Goal: Task Accomplishment & Management: Complete application form

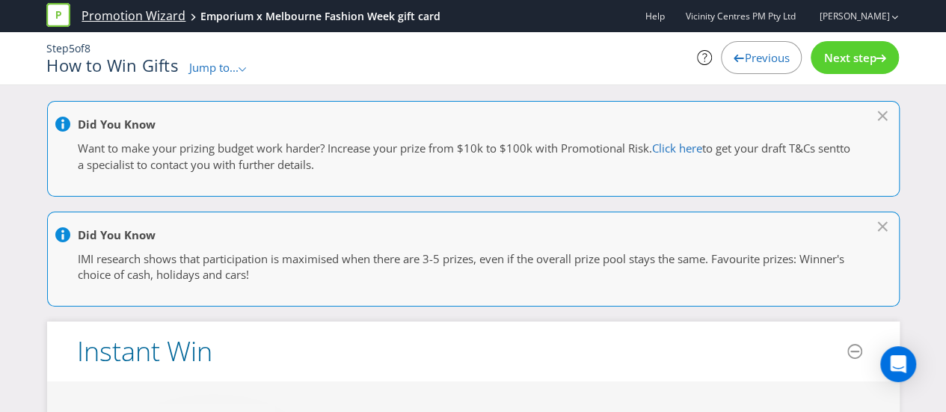
click at [94, 12] on link "Promotion Wizard" at bounding box center [133, 15] width 104 height 17
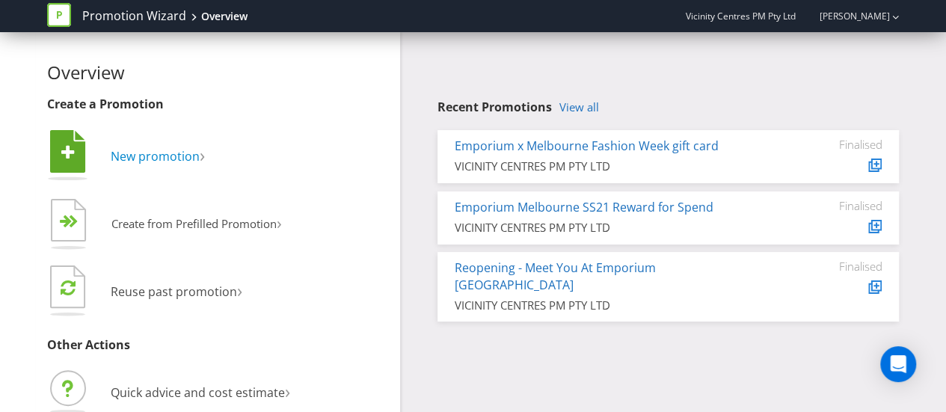
click at [124, 158] on span "New promotion" at bounding box center [155, 156] width 89 height 16
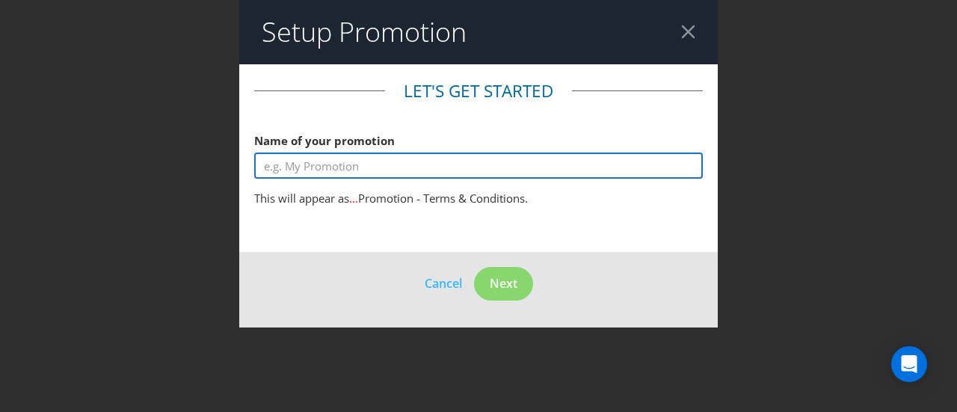
click at [354, 172] on input "text" at bounding box center [478, 166] width 449 height 26
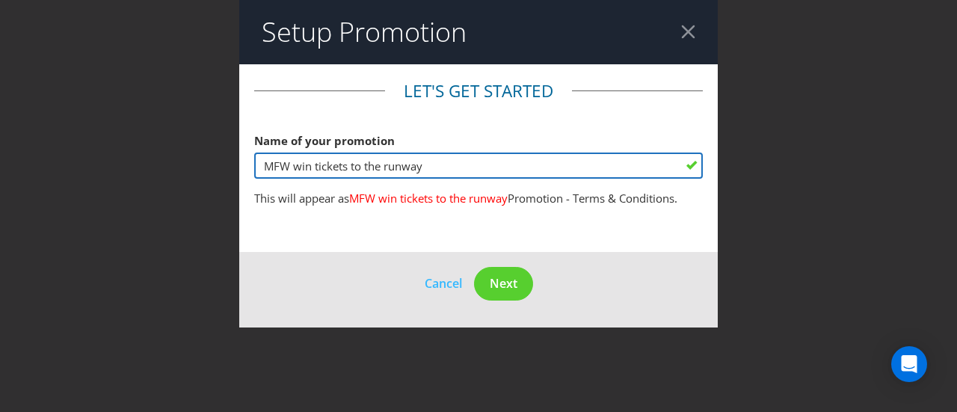
drag, startPoint x: 454, startPoint y: 161, endPoint x: 292, endPoint y: 161, distance: 161.5
click at [292, 161] on input "MFW win tickets to the runway" at bounding box center [478, 166] width 449 height 26
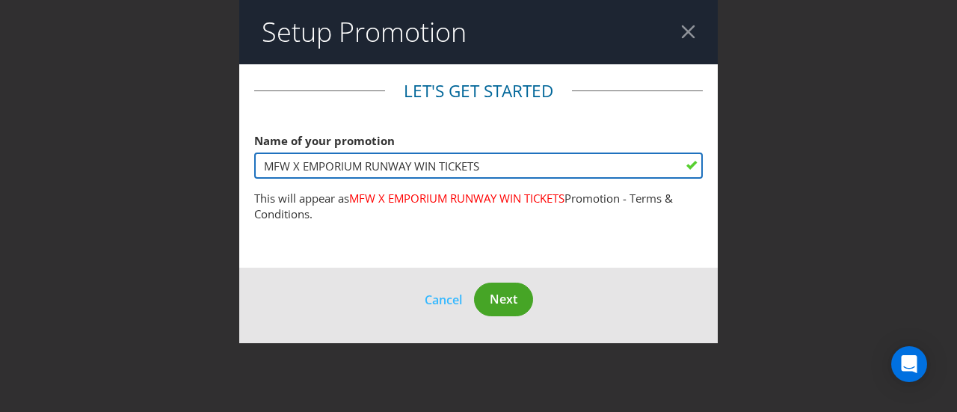
type input "MFW X EMPORIUM RUNWAY WIN TICKETS"
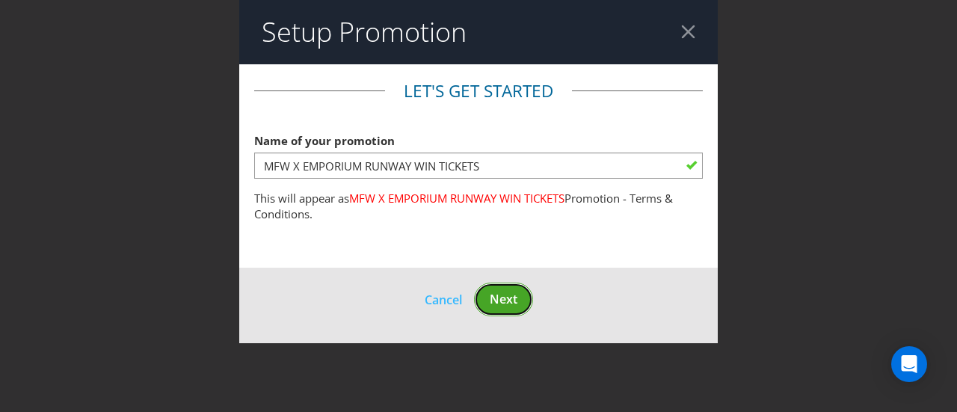
click at [507, 295] on span "Next" at bounding box center [504, 299] width 28 height 16
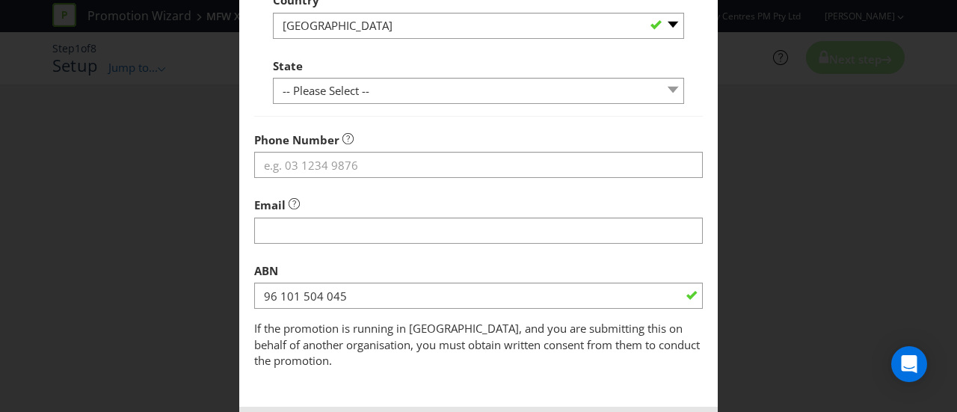
scroll to position [562, 0]
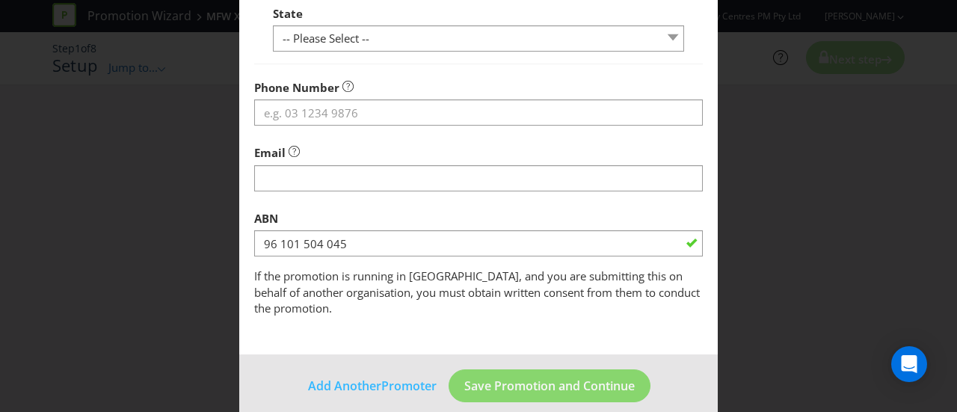
click at [321, 125] on div at bounding box center [478, 125] width 449 height 1
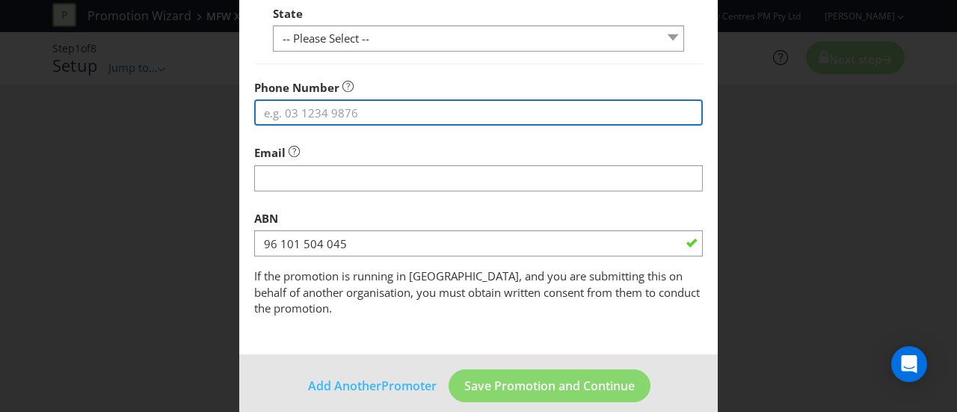
click at [321, 119] on input "tel" at bounding box center [478, 112] width 449 height 26
type input "0478978287"
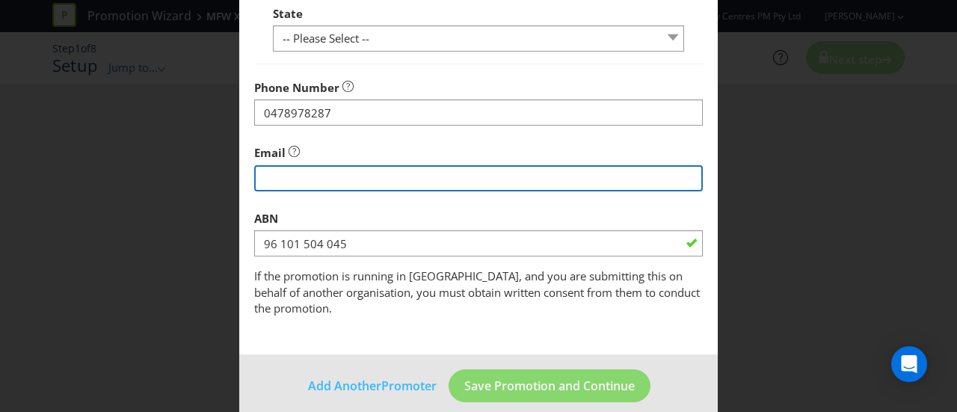
click at [280, 179] on input "string" at bounding box center [478, 178] width 449 height 26
type input "[EMAIL_ADDRESS][PERSON_NAME][DOMAIN_NAME]"
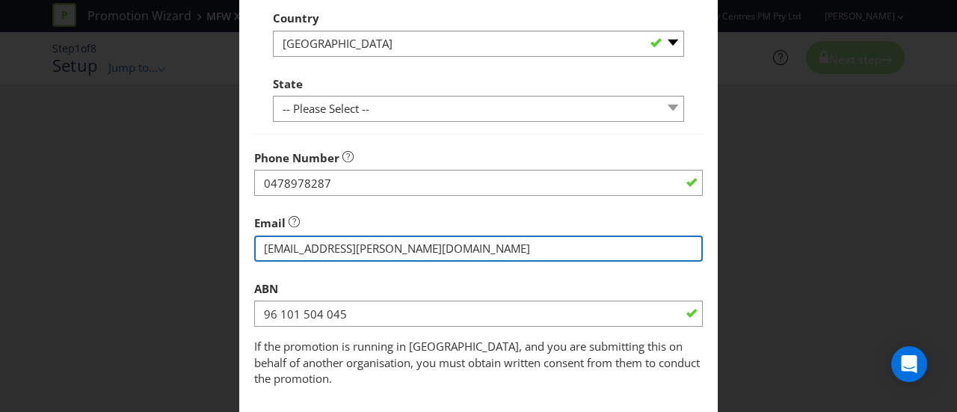
scroll to position [413, 0]
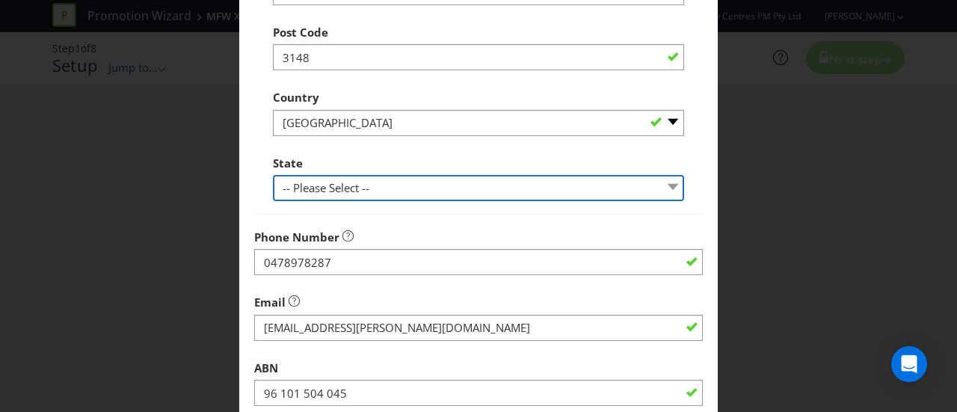
click at [327, 181] on select "-- Please Select -- [GEOGRAPHIC_DATA] [GEOGRAPHIC_DATA] [GEOGRAPHIC_DATA] [GEOG…" at bounding box center [478, 188] width 411 height 26
select select "VIC"
click at [273, 175] on select "-- Please Select -- [GEOGRAPHIC_DATA] [GEOGRAPHIC_DATA] [GEOGRAPHIC_DATA] [GEOG…" at bounding box center [478, 188] width 411 height 26
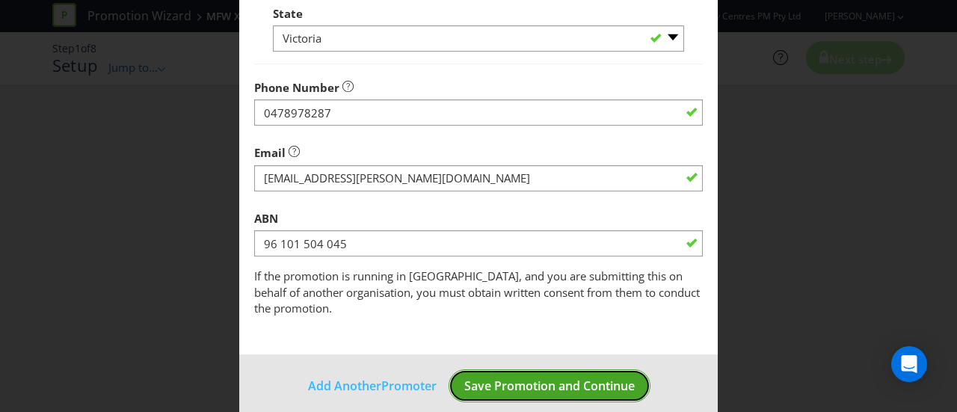
click at [557, 378] on span "Save Promotion and Continue" at bounding box center [549, 386] width 170 height 16
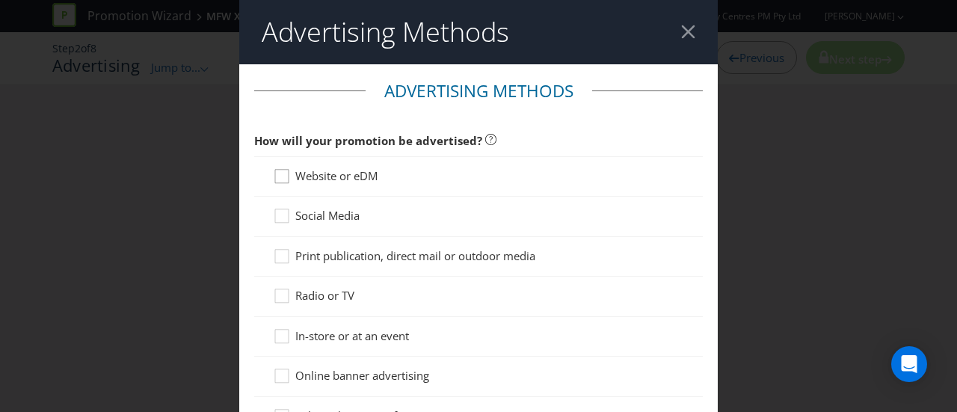
click at [278, 173] on div at bounding box center [281, 170] width 7 height 7
click at [0, 0] on input "Website or eDM" at bounding box center [0, 0] width 0 height 0
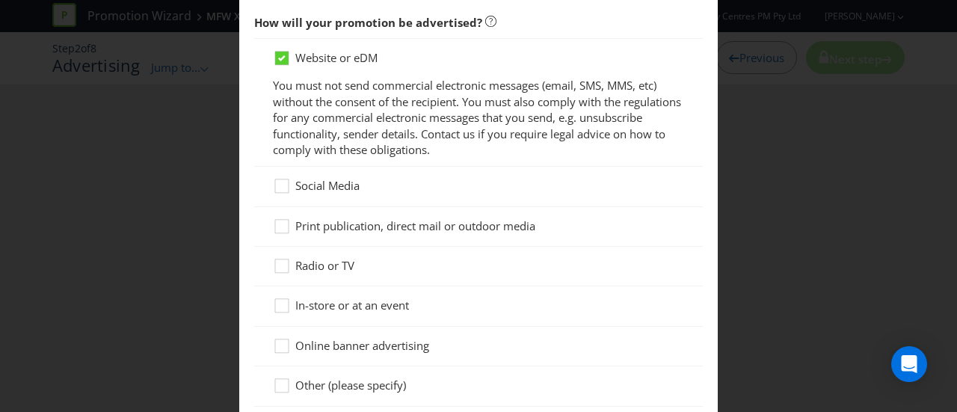
scroll to position [150, 0]
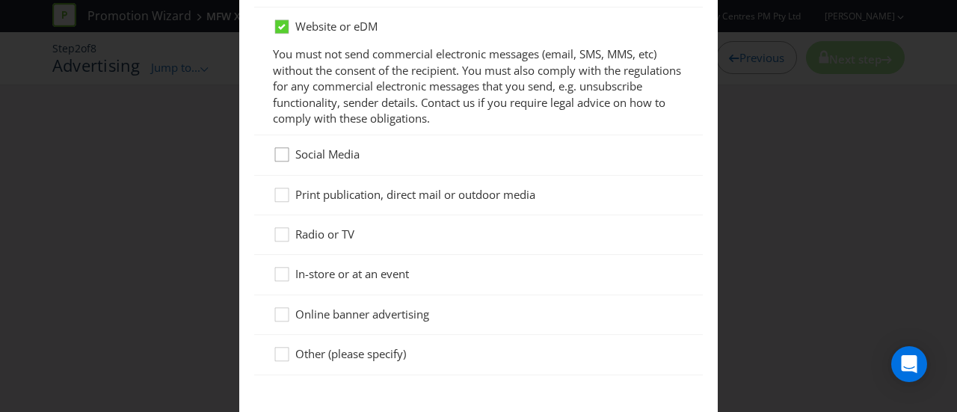
click at [281, 152] on div at bounding box center [281, 149] width 7 height 7
click at [0, 0] on input "Social Media" at bounding box center [0, 0] width 0 height 0
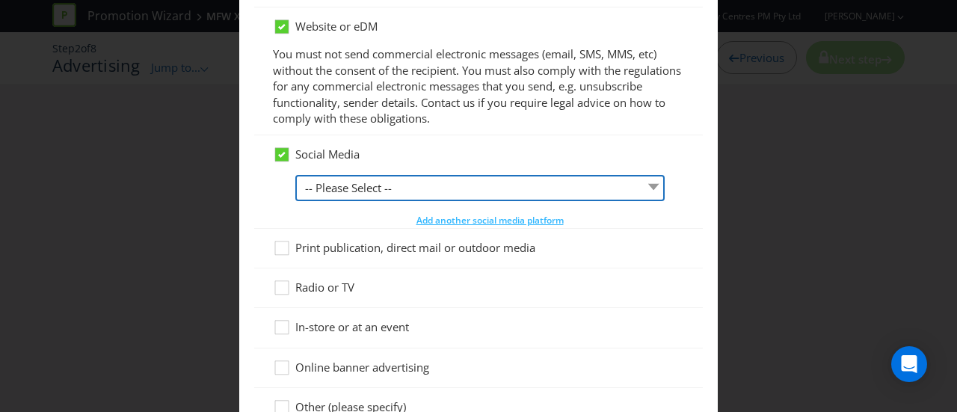
click at [434, 193] on select "-- Please Select -- Facebook X Instagram Snapchat LinkedIn Pinterest Tumblr You…" at bounding box center [479, 188] width 369 height 26
select select "INSTAGRAM"
click at [295, 175] on select "-- Please Select -- Facebook X Instagram Snapchat LinkedIn Pinterest Tumblr You…" at bounding box center [479, 188] width 369 height 26
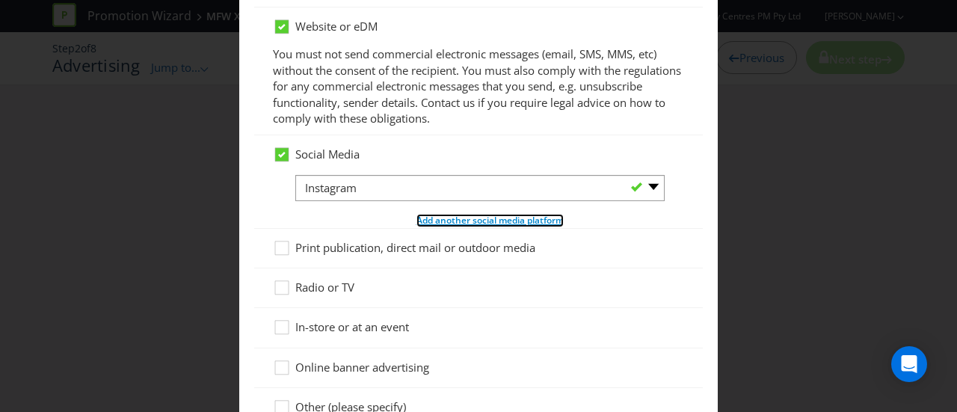
click at [441, 218] on span "Add another social media platform" at bounding box center [489, 220] width 147 height 13
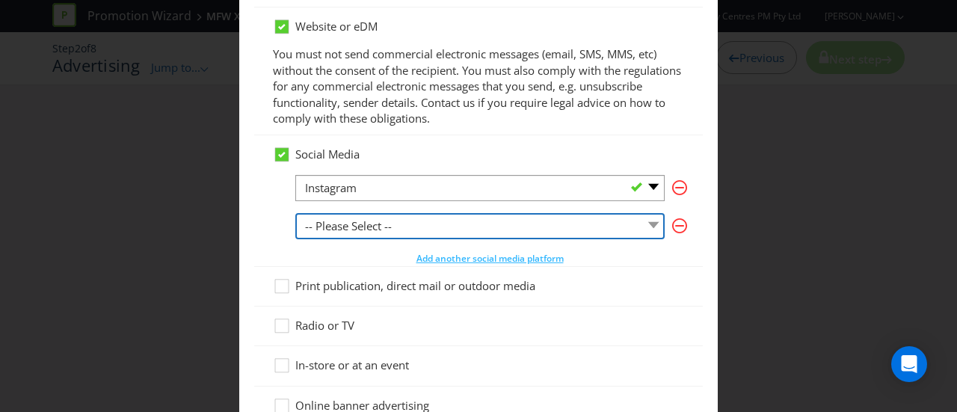
click at [381, 222] on select "-- Please Select -- Facebook X Instagram Snapchat LinkedIn Pinterest Tumblr You…" at bounding box center [479, 226] width 369 height 26
select select "FACEBOOK"
click at [295, 213] on select "-- Please Select -- Facebook X Instagram Snapchat LinkedIn Pinterest Tumblr You…" at bounding box center [479, 226] width 369 height 26
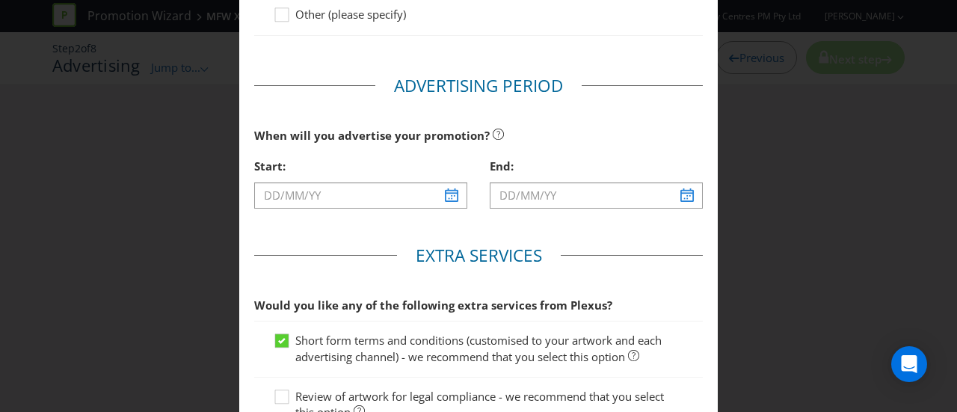
scroll to position [598, 0]
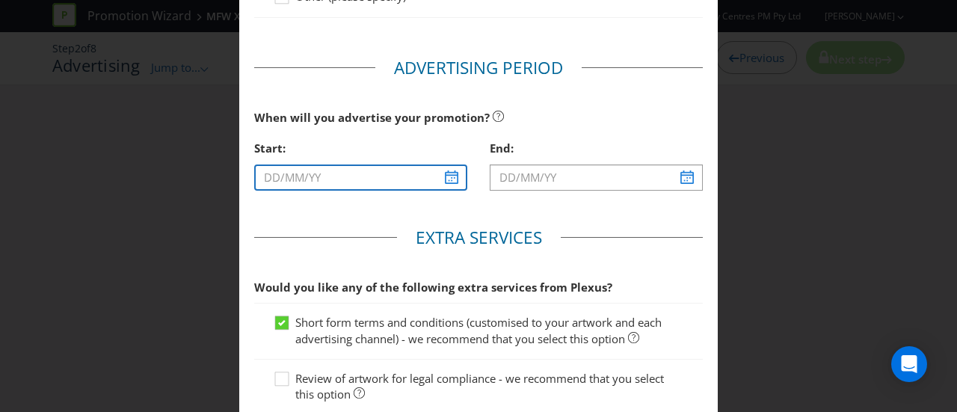
click at [411, 179] on input "text" at bounding box center [360, 177] width 213 height 26
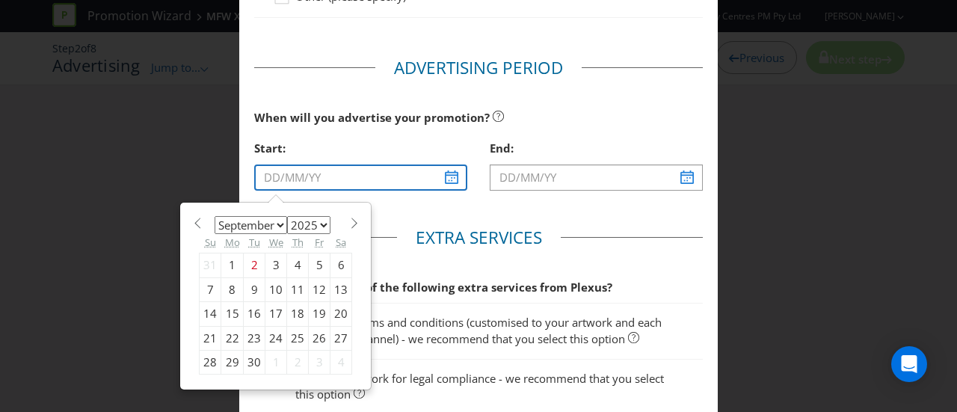
click at [416, 173] on input "text" at bounding box center [360, 177] width 213 height 26
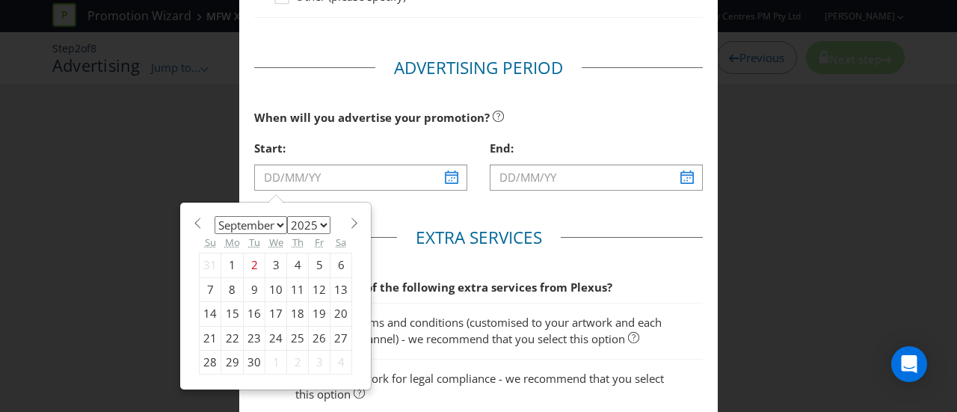
click at [350, 145] on div "Start:" at bounding box center [360, 148] width 213 height 31
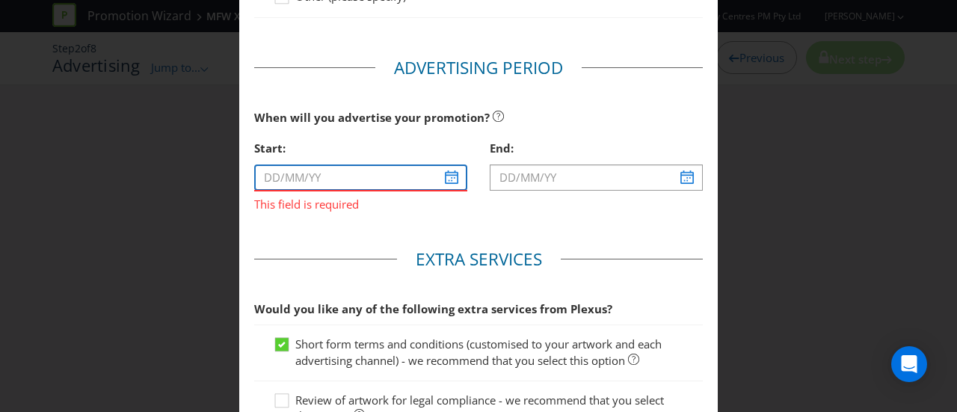
click at [365, 168] on input "text" at bounding box center [360, 177] width 213 height 26
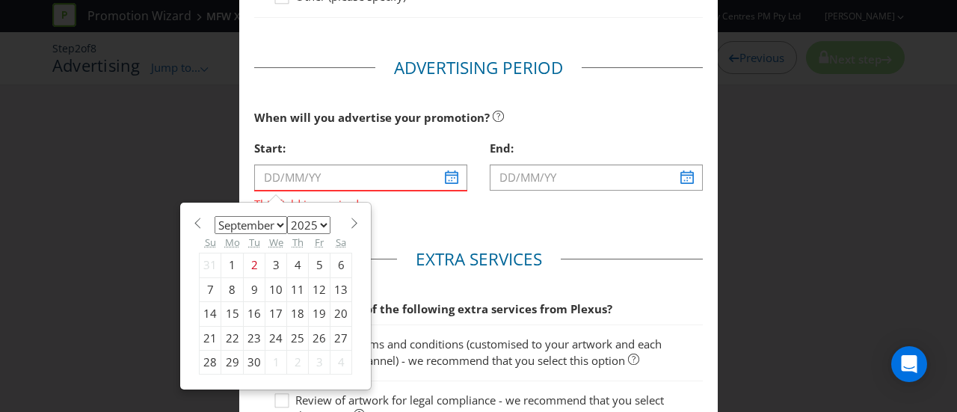
click at [680, 274] on fieldset "Extra Services Would you like any of the following extra services from Plexus? …" at bounding box center [478, 366] width 449 height 238
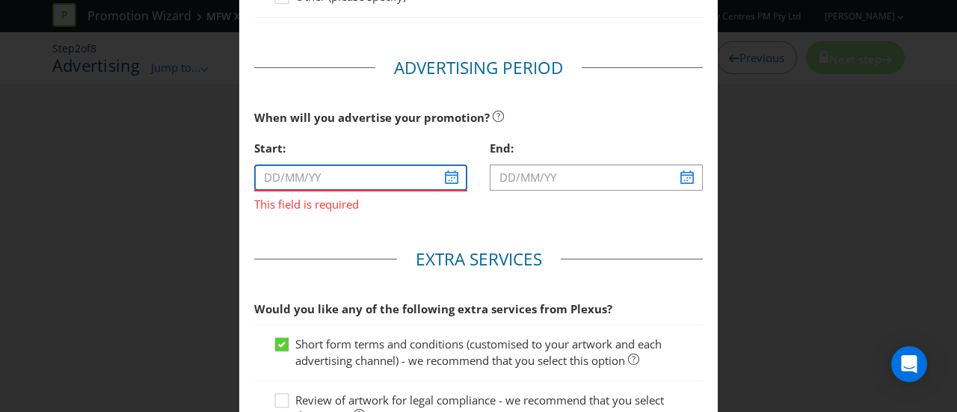
click at [403, 164] on input "text" at bounding box center [360, 177] width 213 height 26
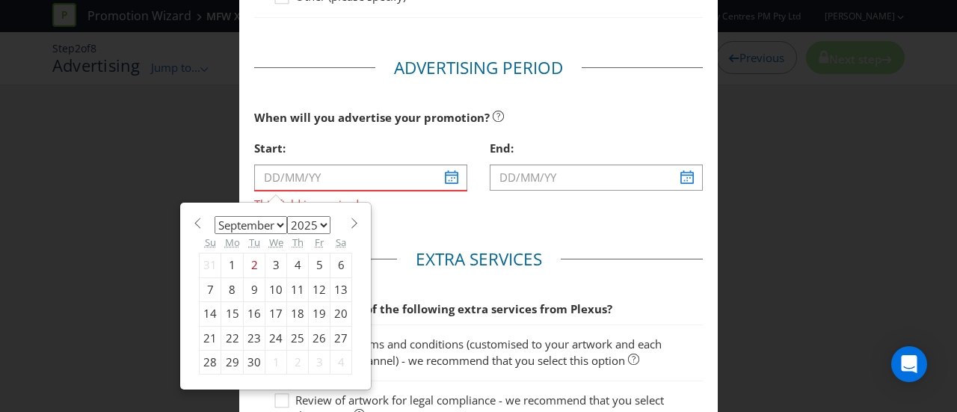
click at [256, 307] on div "16" at bounding box center [255, 314] width 22 height 24
type input "[DATE]"
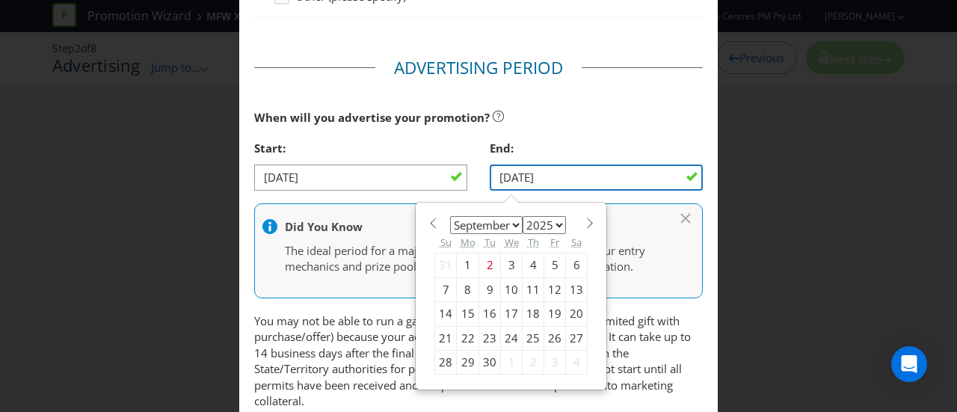
click at [641, 173] on input "[DATE]" at bounding box center [596, 177] width 213 height 26
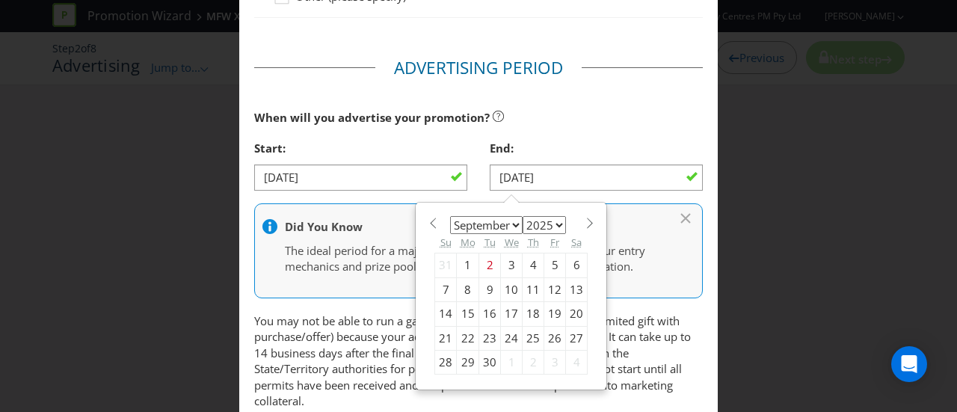
click at [584, 220] on span at bounding box center [589, 223] width 11 height 11
select select "9"
click at [818, 274] on div "Advertising Methods Advertising Methods How will your promotion be advertised? …" at bounding box center [478, 206] width 957 height 412
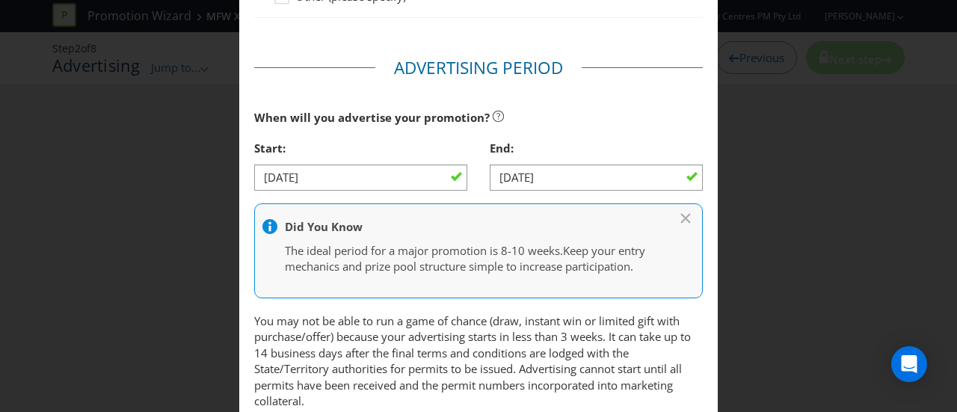
click at [789, 221] on div "Advertising Methods Advertising Methods How will your promotion be advertised? …" at bounding box center [478, 206] width 957 height 412
